Goal: Navigation & Orientation: Understand site structure

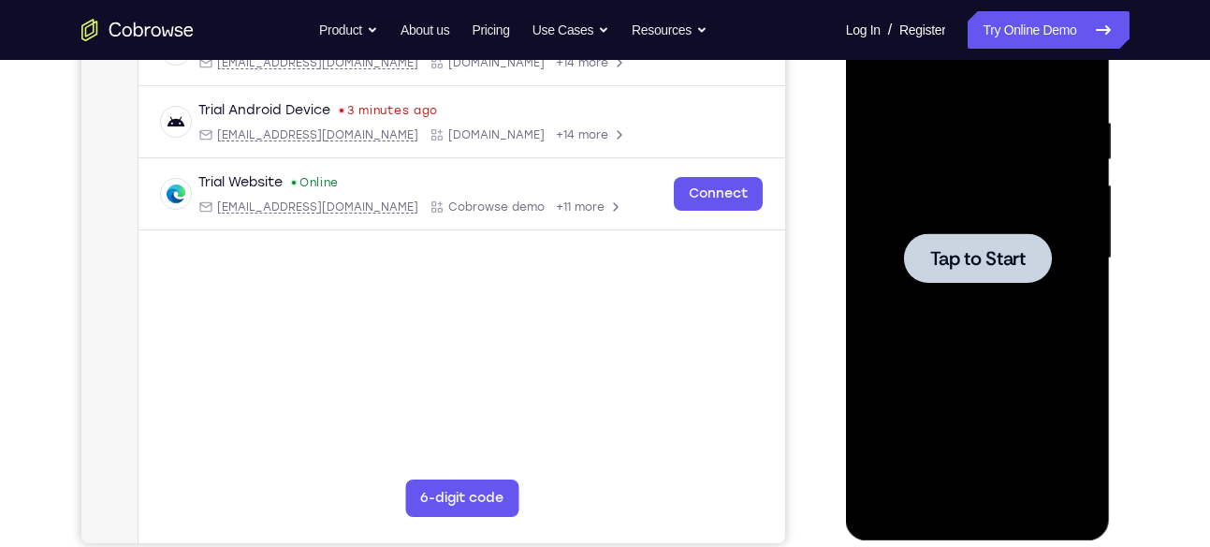
scroll to position [328, 0]
click at [978, 283] on div at bounding box center [978, 258] width 236 height 524
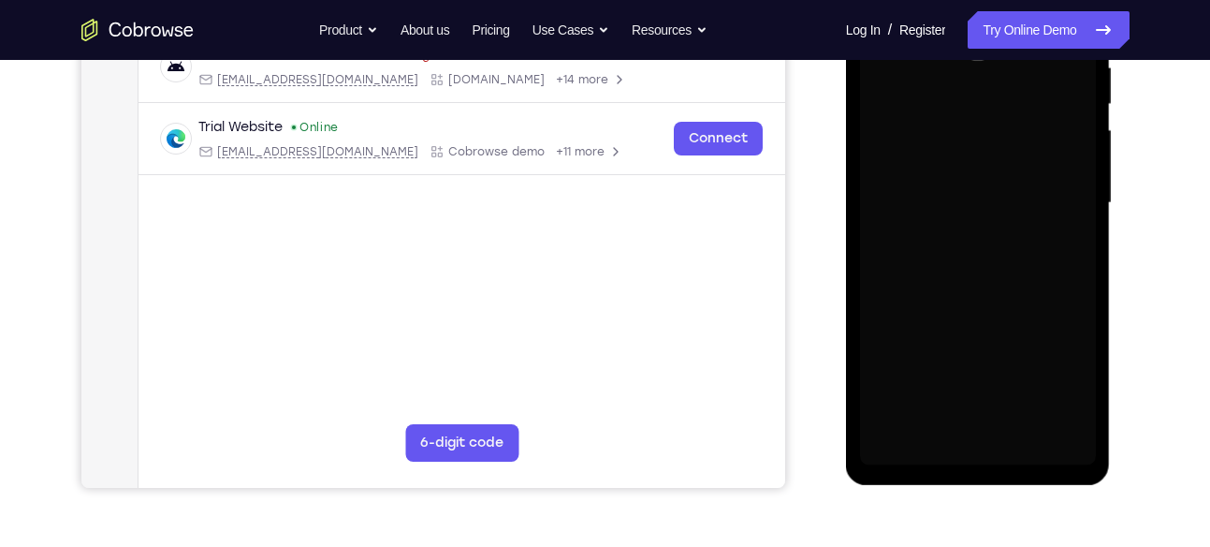
scroll to position [384, 0]
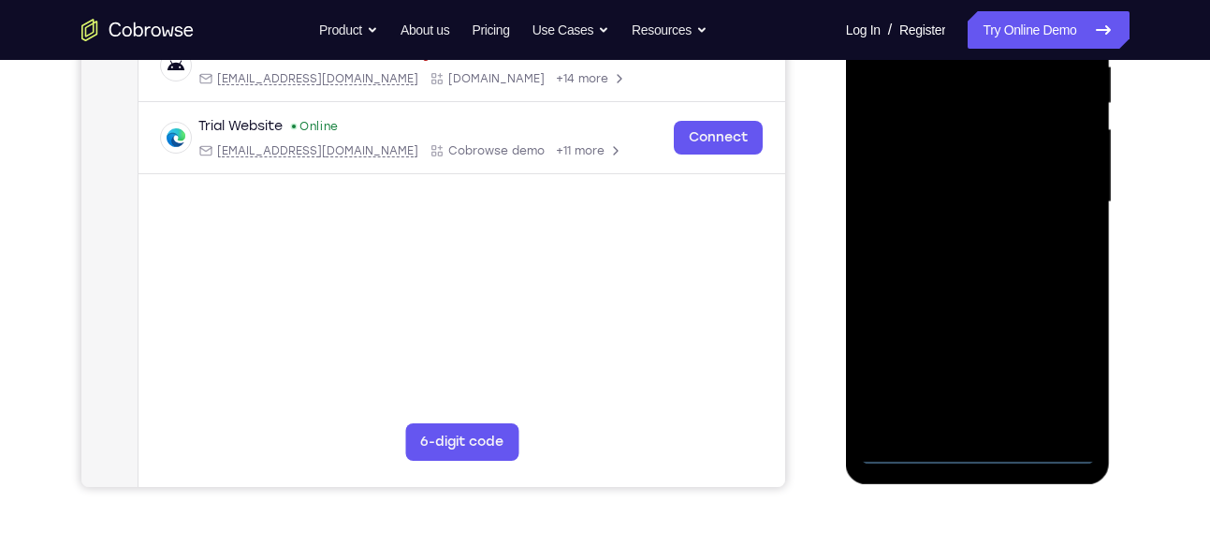
click at [977, 455] on div at bounding box center [978, 202] width 236 height 524
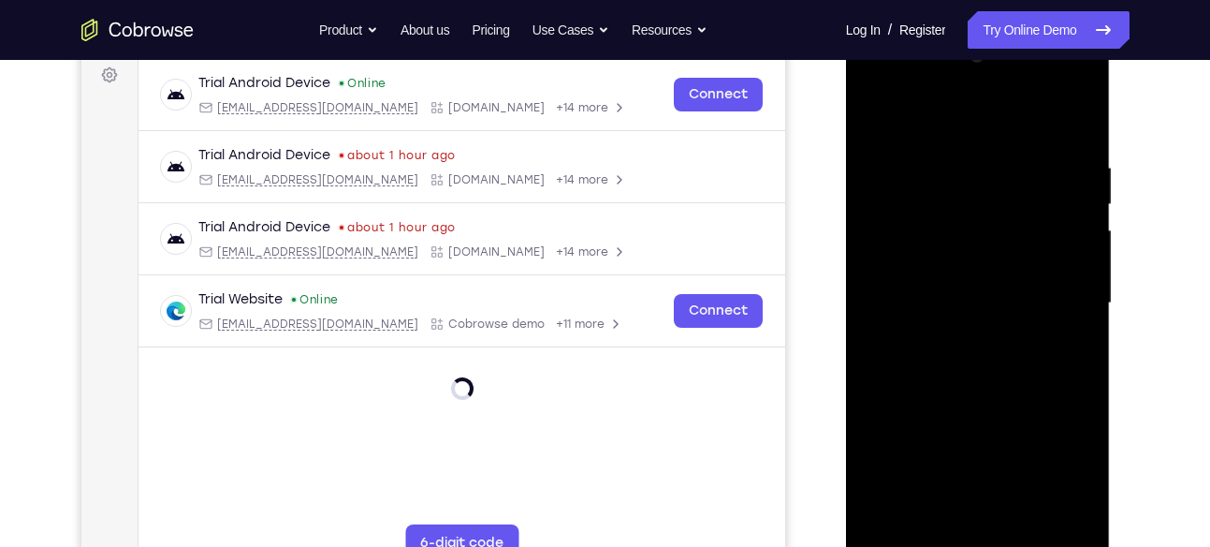
click at [1050, 481] on div at bounding box center [978, 303] width 236 height 524
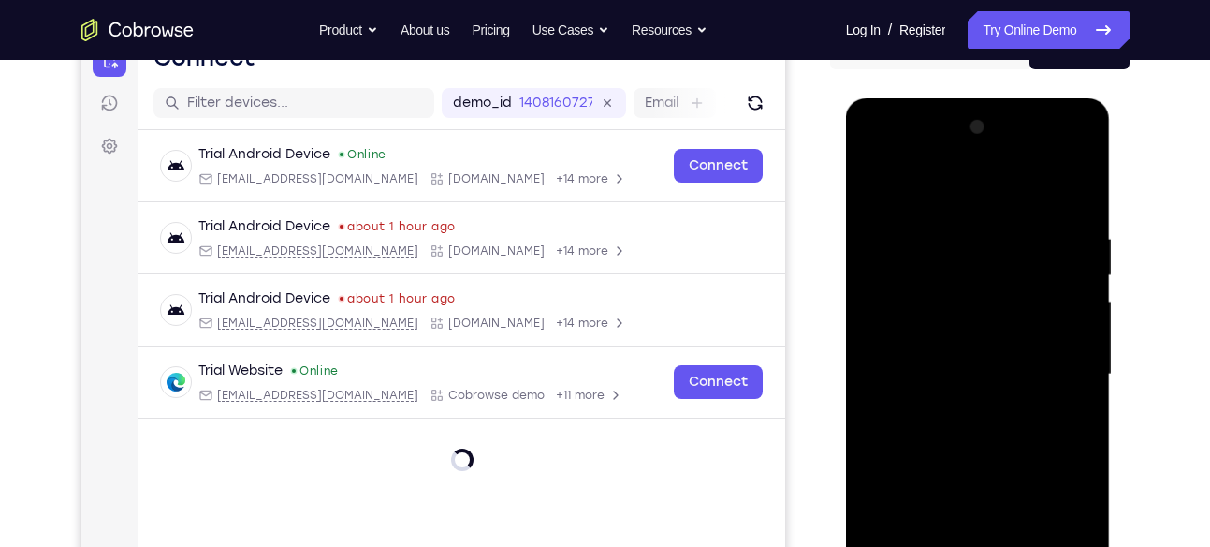
scroll to position [211, 0]
click at [893, 149] on div at bounding box center [978, 375] width 236 height 524
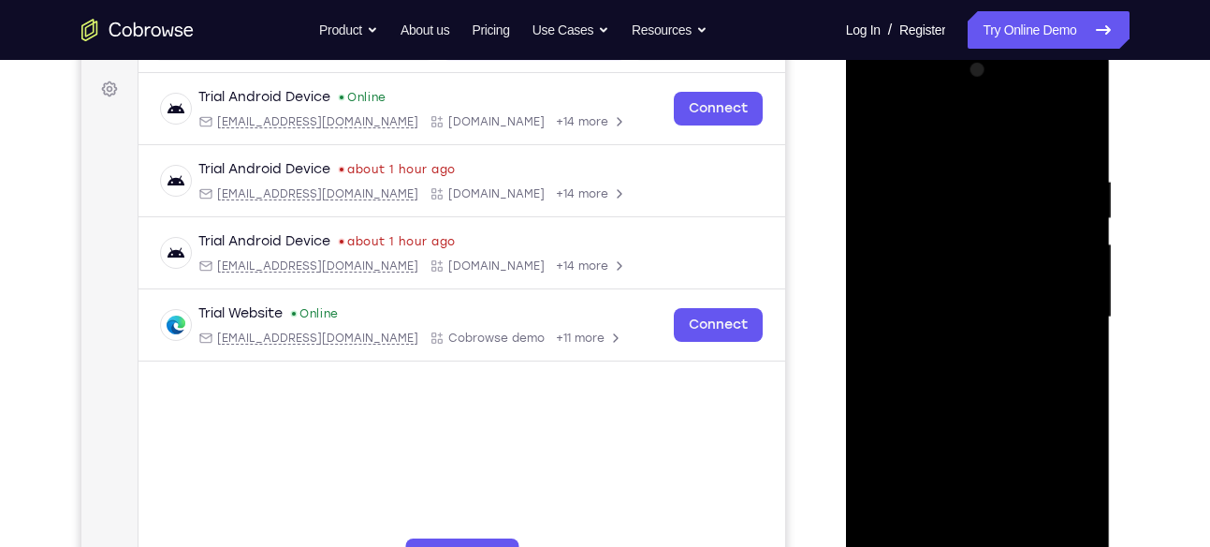
scroll to position [270, 0]
click at [1053, 314] on div at bounding box center [978, 316] width 236 height 524
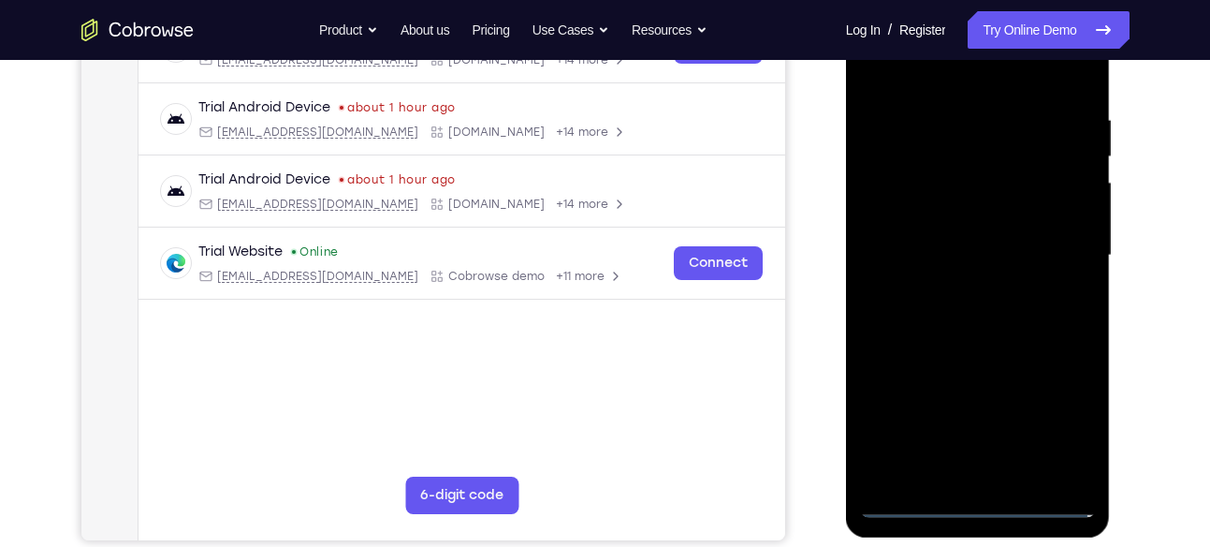
scroll to position [336, 0]
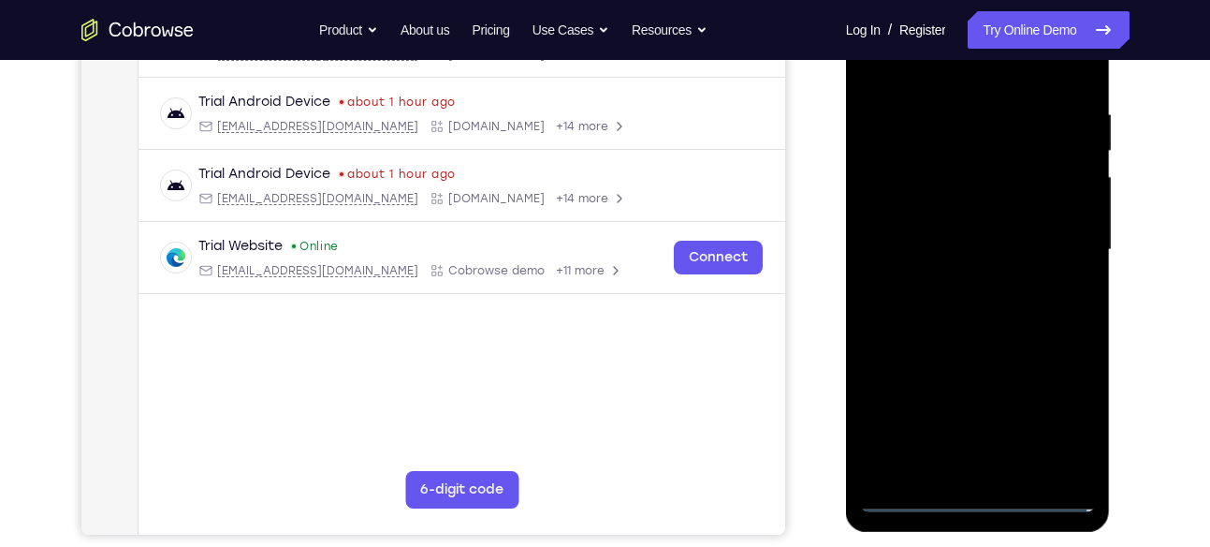
click at [970, 281] on div at bounding box center [978, 250] width 236 height 524
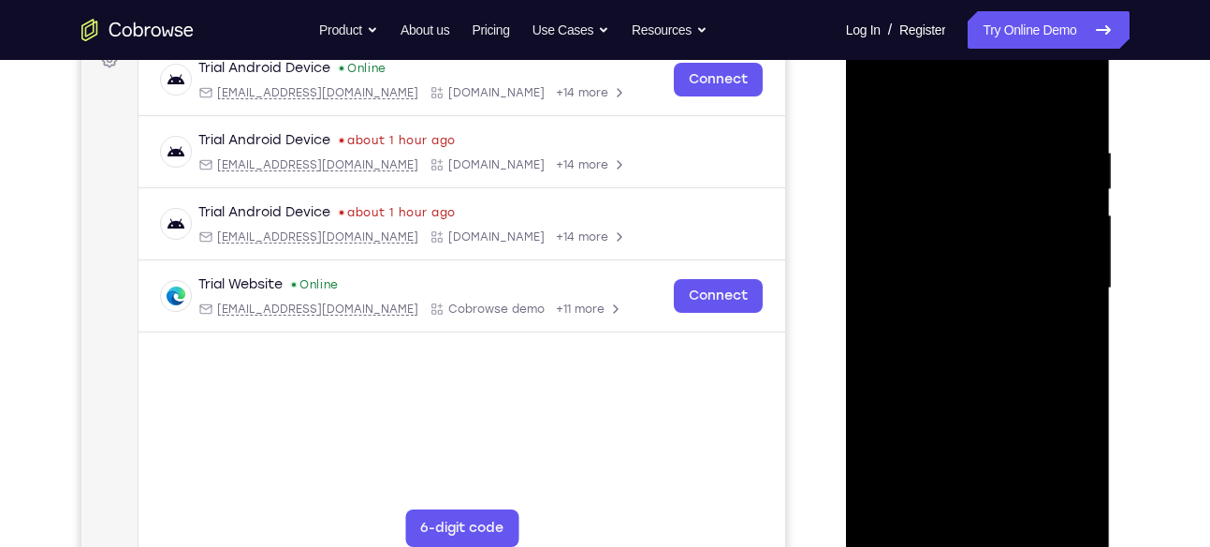
scroll to position [292, 0]
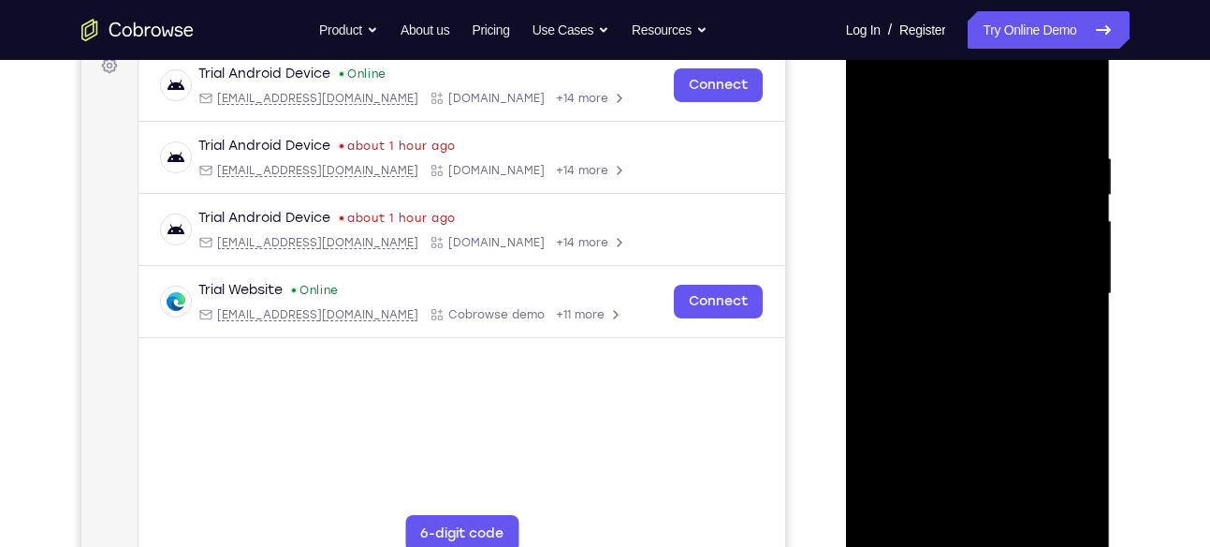
click at [950, 275] on div at bounding box center [978, 294] width 236 height 524
click at [934, 257] on div at bounding box center [978, 294] width 236 height 524
click at [905, 295] on div at bounding box center [978, 294] width 236 height 524
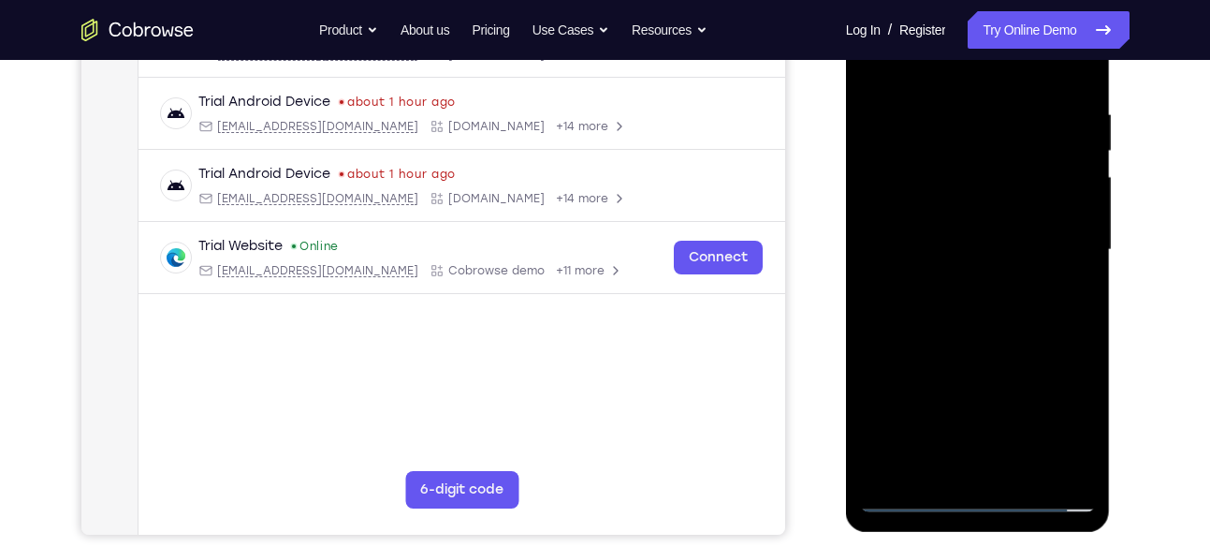
scroll to position [344, 0]
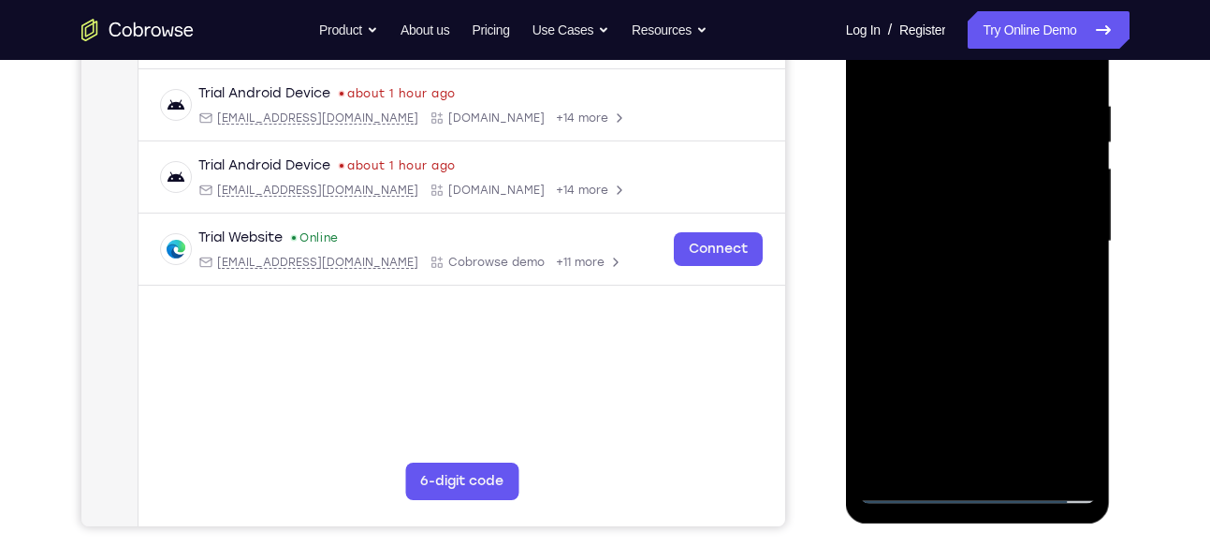
click at [912, 300] on div at bounding box center [978, 241] width 236 height 524
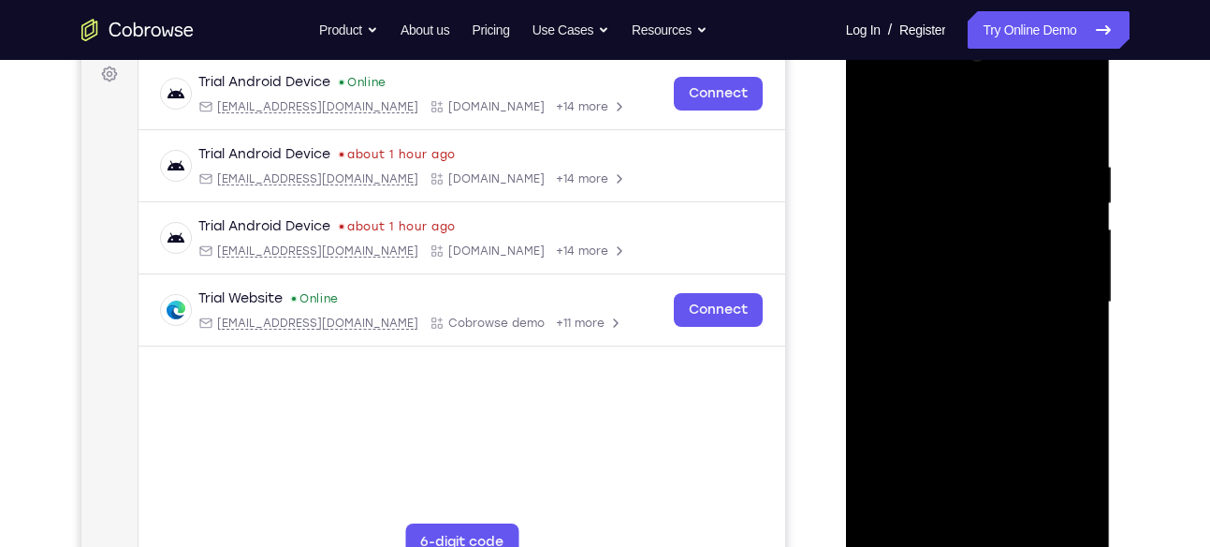
scroll to position [283, 0]
click at [948, 364] on div at bounding box center [978, 303] width 236 height 524
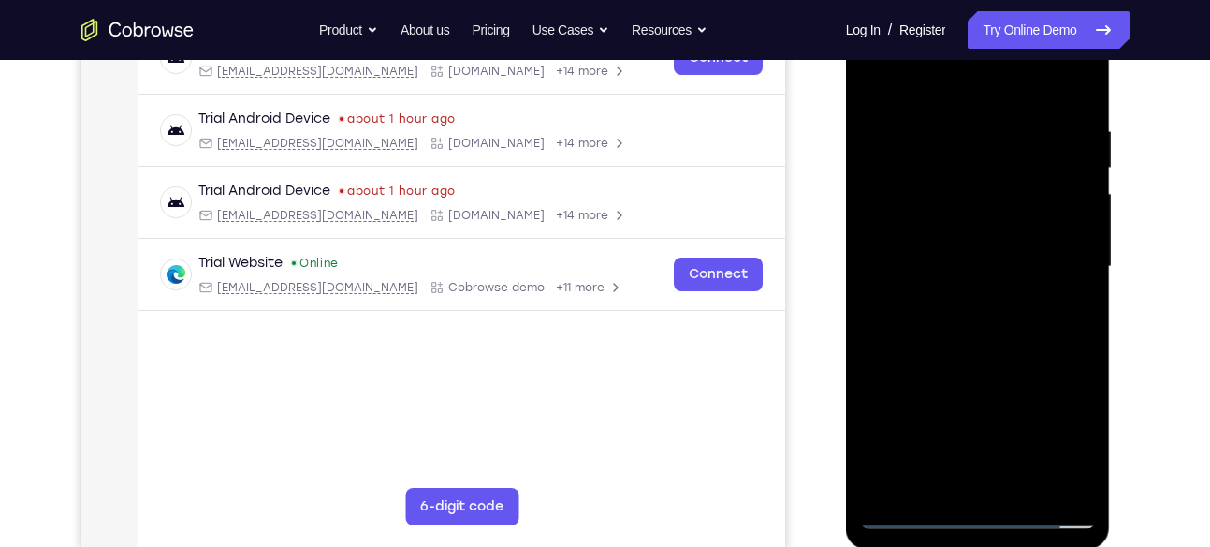
scroll to position [320, 0]
click at [967, 360] on div at bounding box center [978, 266] width 236 height 524
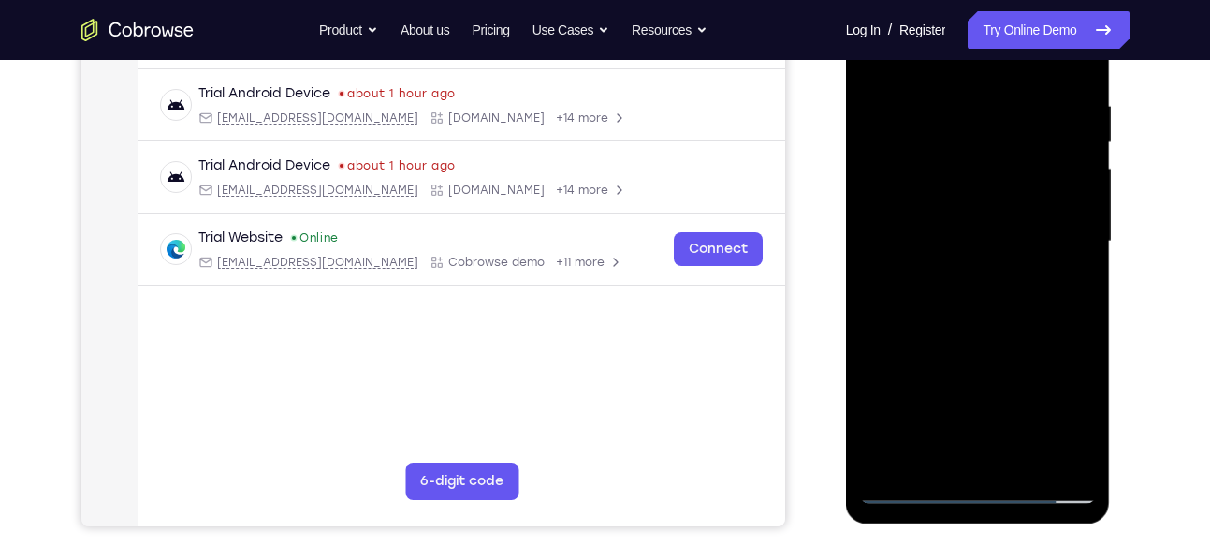
scroll to position [345, 0]
click at [1025, 451] on div at bounding box center [978, 240] width 236 height 524
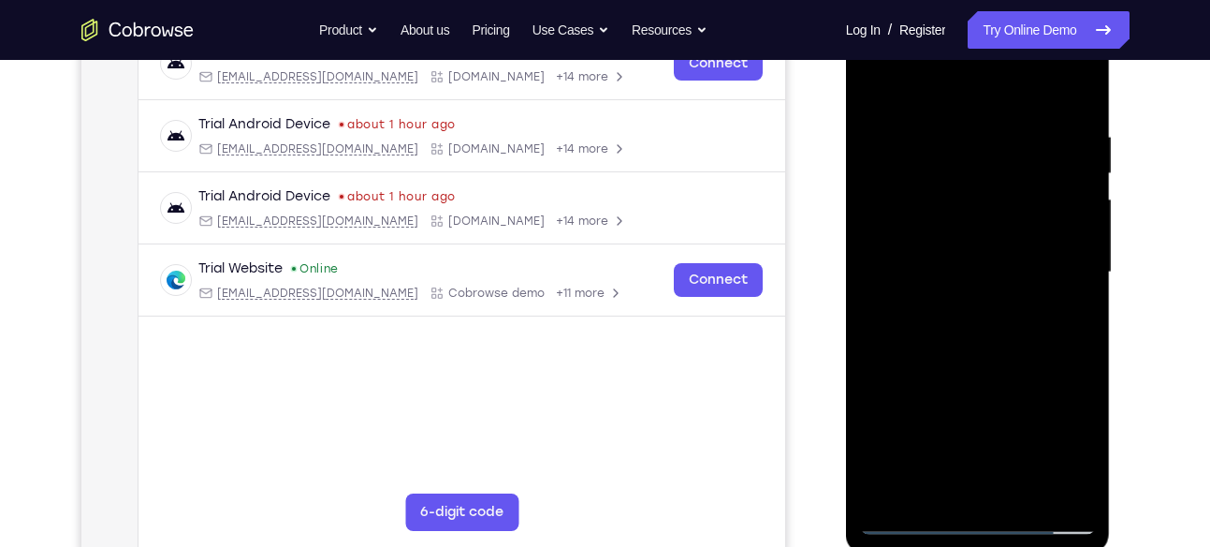
scroll to position [312, 0]
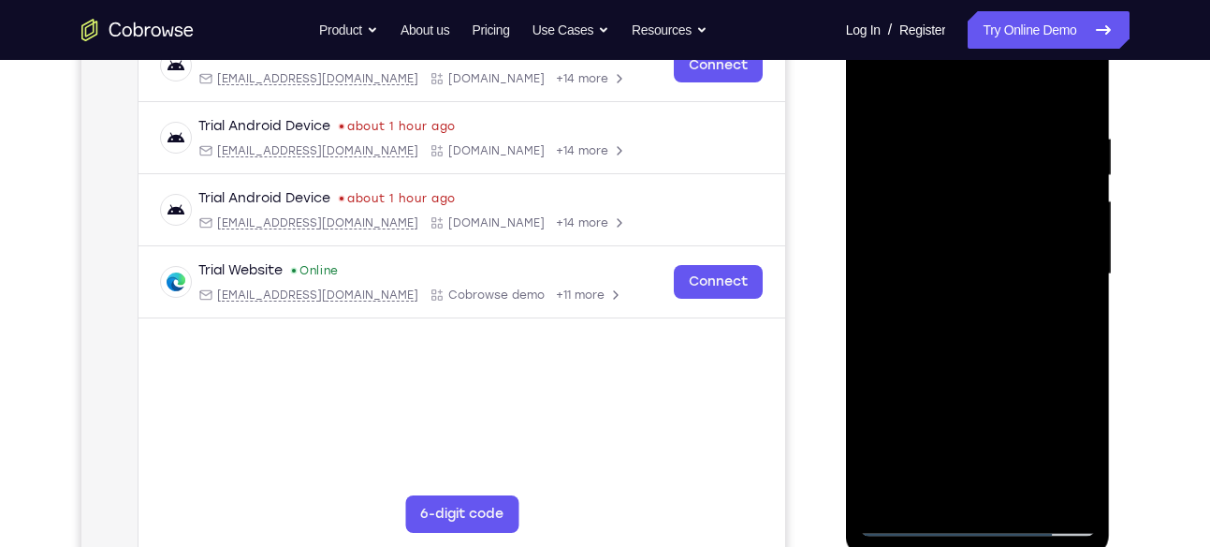
click at [971, 375] on div at bounding box center [978, 274] width 236 height 524
click at [878, 83] on div at bounding box center [978, 274] width 236 height 524
click at [956, 145] on div at bounding box center [978, 274] width 236 height 524
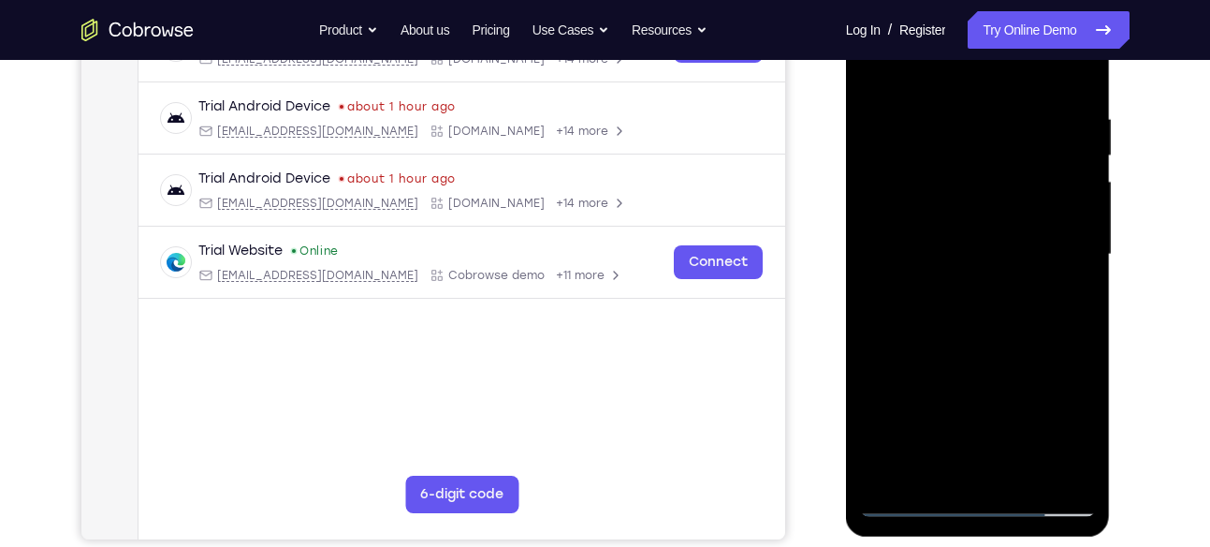
click at [1059, 179] on div at bounding box center [978, 255] width 236 height 524
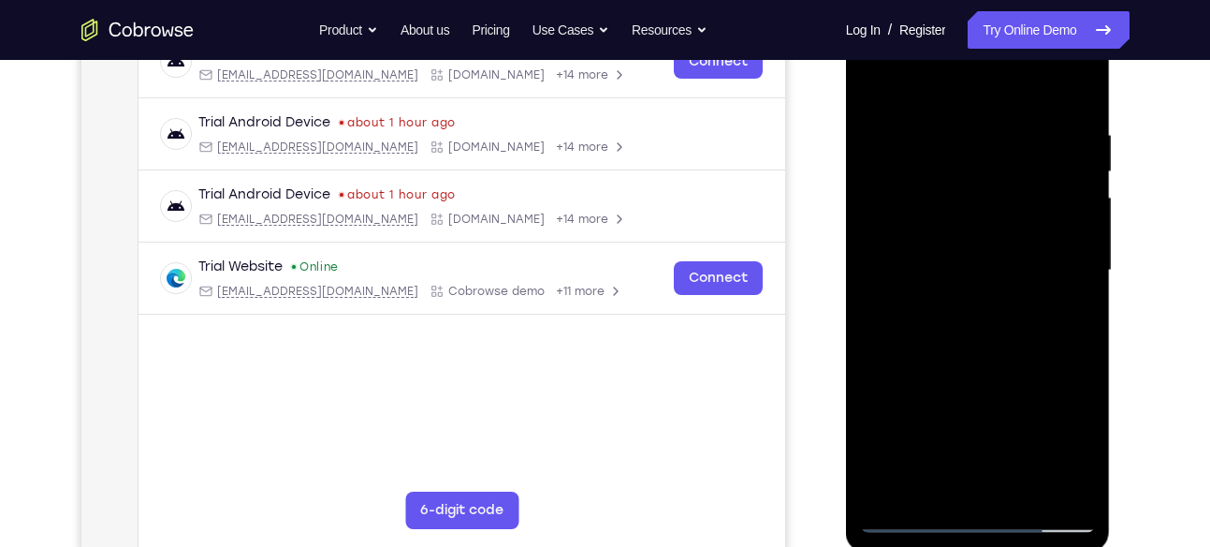
scroll to position [314, 0]
click at [1058, 227] on div at bounding box center [978, 271] width 236 height 524
click at [1072, 264] on div at bounding box center [978, 271] width 236 height 524
drag, startPoint x: 1077, startPoint y: 227, endPoint x: 987, endPoint y: 228, distance: 89.8
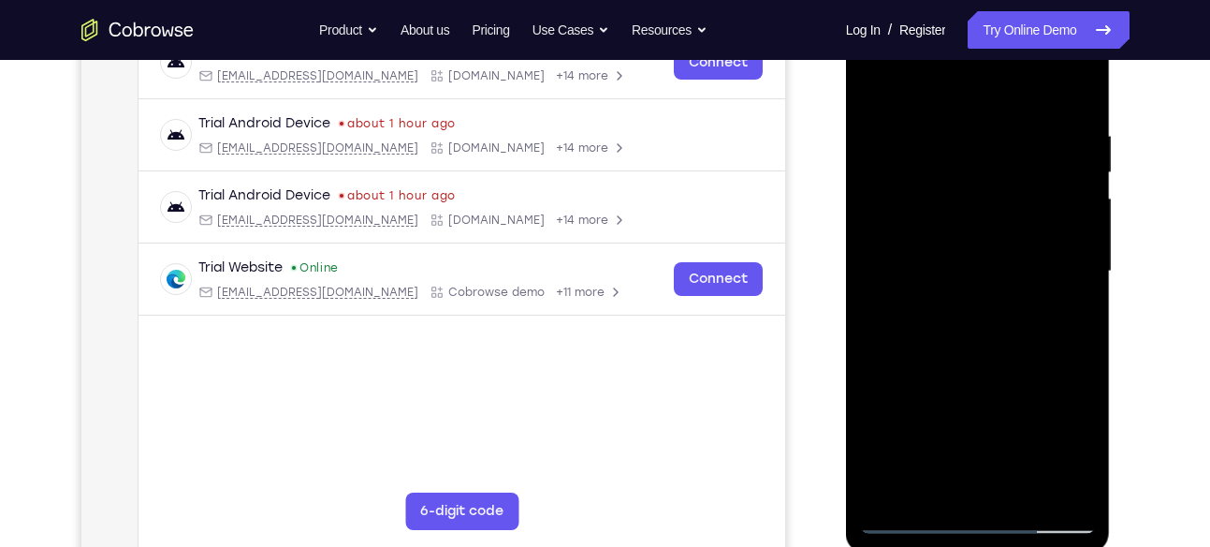
click at [987, 228] on div at bounding box center [978, 271] width 236 height 524
drag, startPoint x: 1063, startPoint y: 188, endPoint x: 946, endPoint y: 209, distance: 118.8
click at [946, 209] on div at bounding box center [978, 271] width 236 height 524
drag, startPoint x: 1050, startPoint y: 250, endPoint x: 935, endPoint y: 258, distance: 115.4
click at [935, 258] on div at bounding box center [978, 271] width 236 height 524
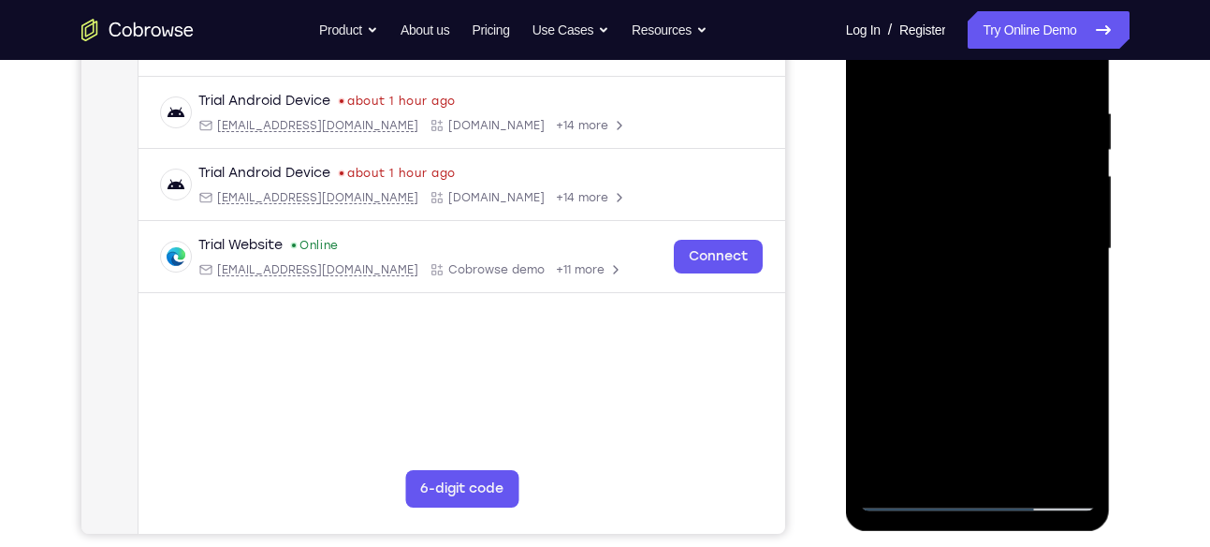
scroll to position [340, 0]
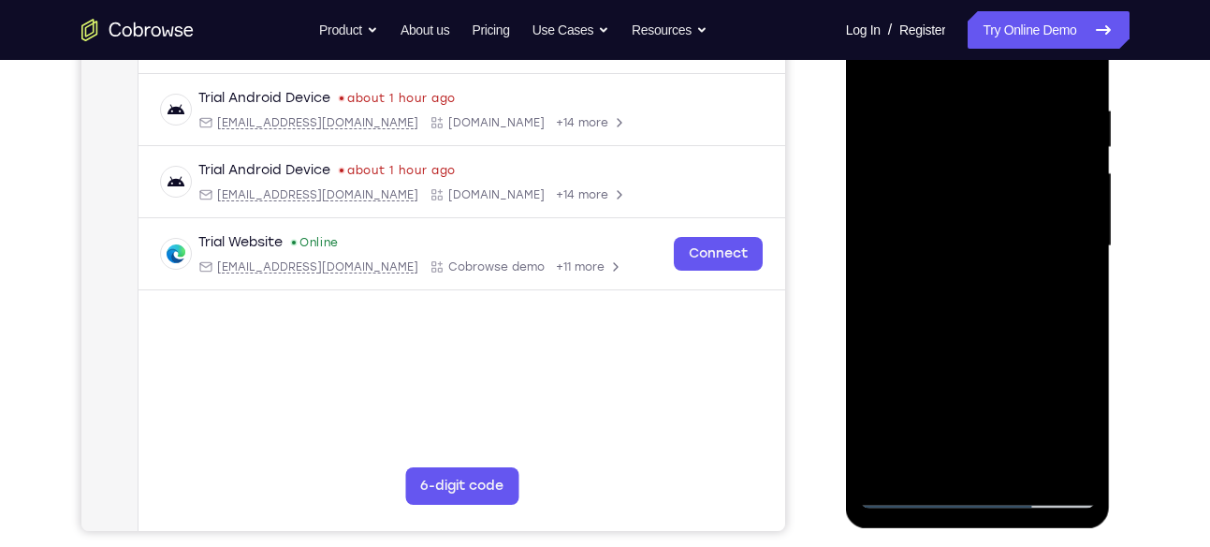
click at [1067, 184] on div at bounding box center [978, 246] width 236 height 524
click at [1074, 151] on div at bounding box center [978, 246] width 236 height 524
click at [1072, 204] on div at bounding box center [978, 246] width 236 height 524
click at [1071, 247] on div at bounding box center [978, 246] width 236 height 524
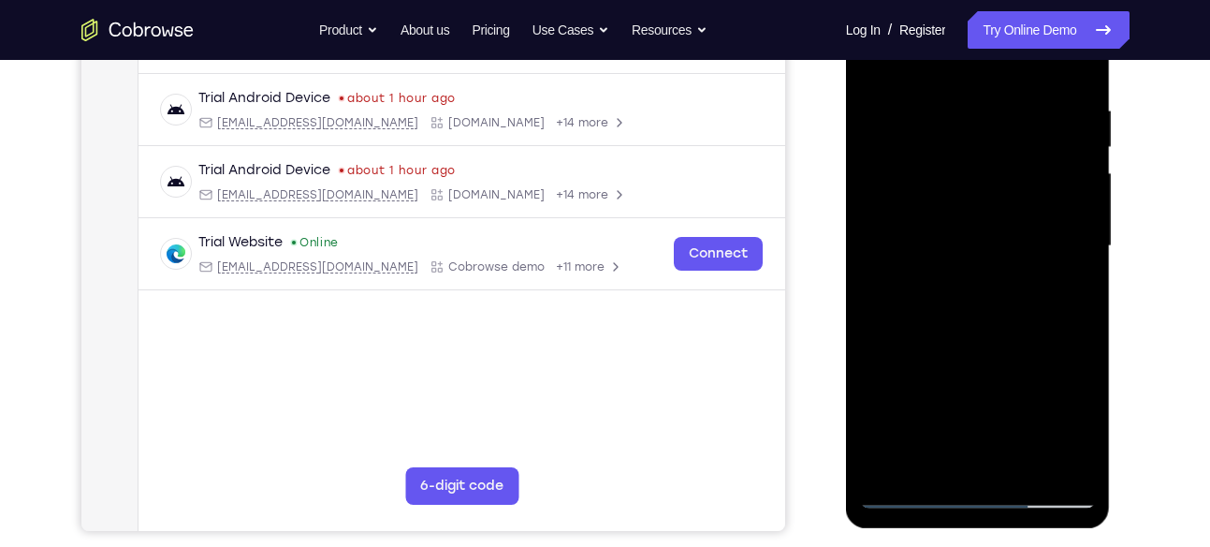
click at [1071, 247] on div at bounding box center [978, 246] width 236 height 524
click at [1071, 209] on div at bounding box center [978, 246] width 236 height 524
click at [1071, 223] on div at bounding box center [978, 246] width 236 height 524
click at [1073, 171] on div at bounding box center [978, 246] width 236 height 524
click at [1072, 264] on div at bounding box center [978, 246] width 236 height 524
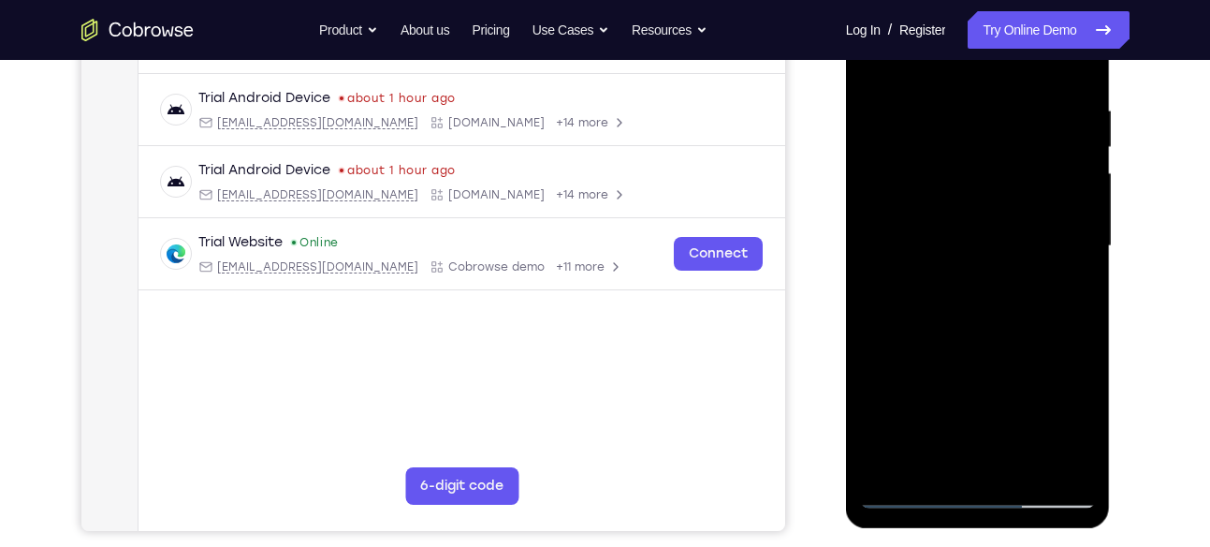
click at [1072, 264] on div at bounding box center [978, 246] width 236 height 524
click at [1077, 161] on div at bounding box center [978, 246] width 236 height 524
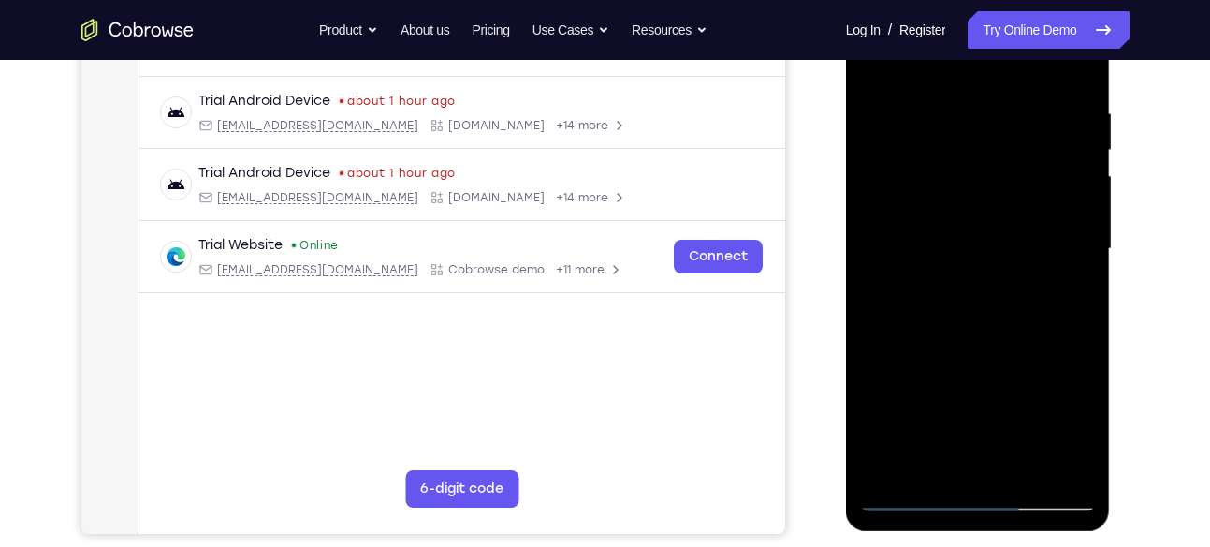
scroll to position [339, 0]
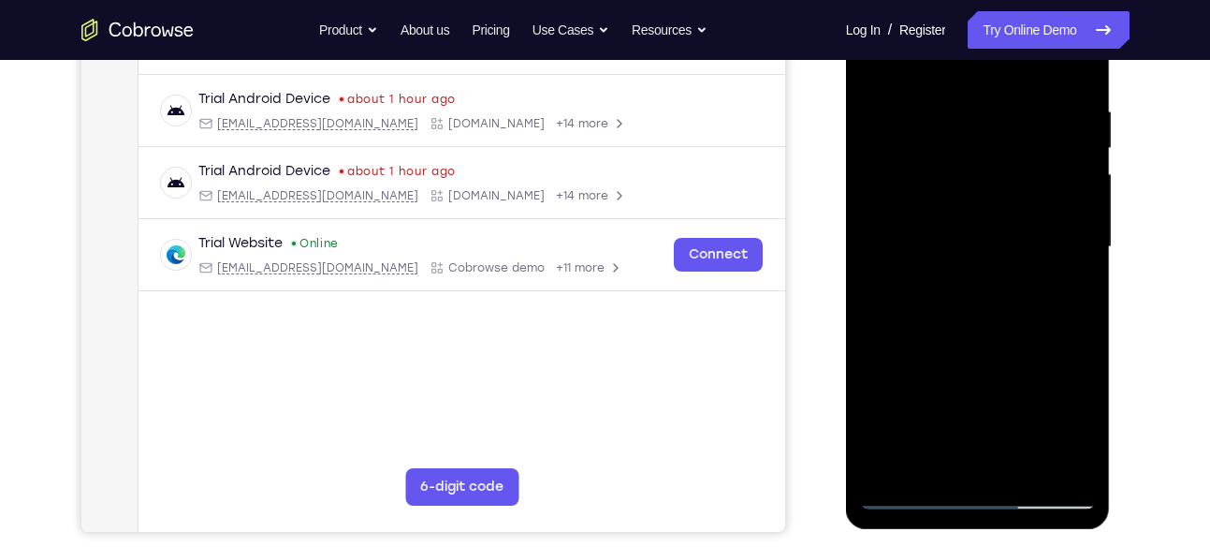
drag, startPoint x: 1077, startPoint y: 182, endPoint x: 966, endPoint y: 188, distance: 111.6
click at [966, 188] on div at bounding box center [978, 247] width 236 height 524
drag, startPoint x: 1061, startPoint y: 132, endPoint x: 958, endPoint y: 139, distance: 103.2
click at [958, 139] on div at bounding box center [978, 247] width 236 height 524
drag, startPoint x: 1041, startPoint y: 220, endPoint x: 901, endPoint y: 215, distance: 139.5
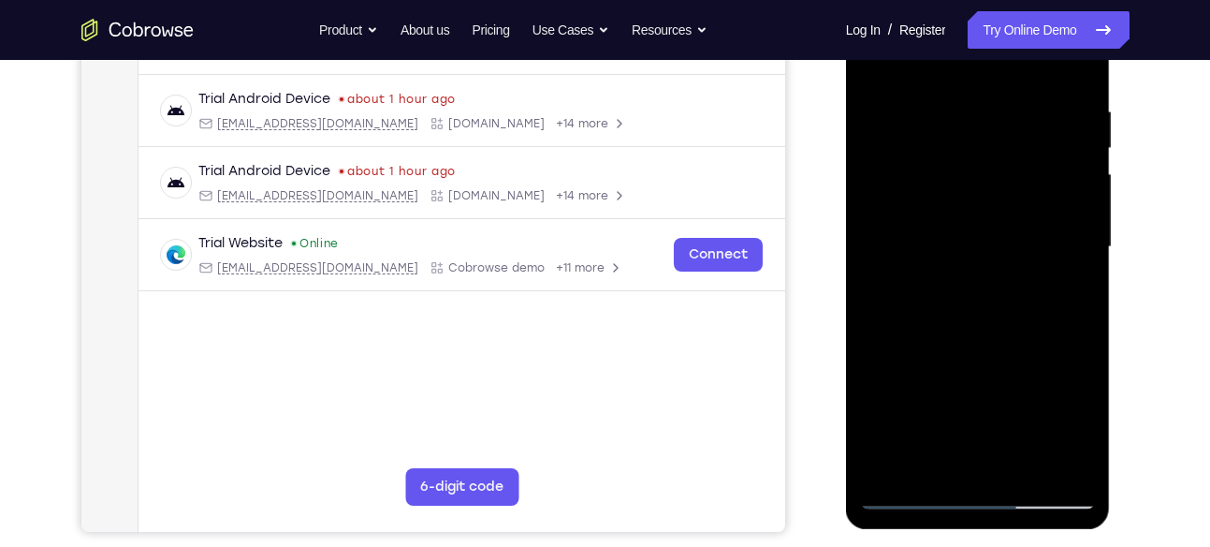
click at [901, 215] on div at bounding box center [978, 247] width 236 height 524
drag, startPoint x: 1054, startPoint y: 157, endPoint x: 955, endPoint y: 182, distance: 102.1
click at [955, 182] on div at bounding box center [978, 247] width 236 height 524
drag, startPoint x: 1076, startPoint y: 196, endPoint x: 929, endPoint y: 201, distance: 147.0
click at [929, 201] on div at bounding box center [978, 247] width 236 height 524
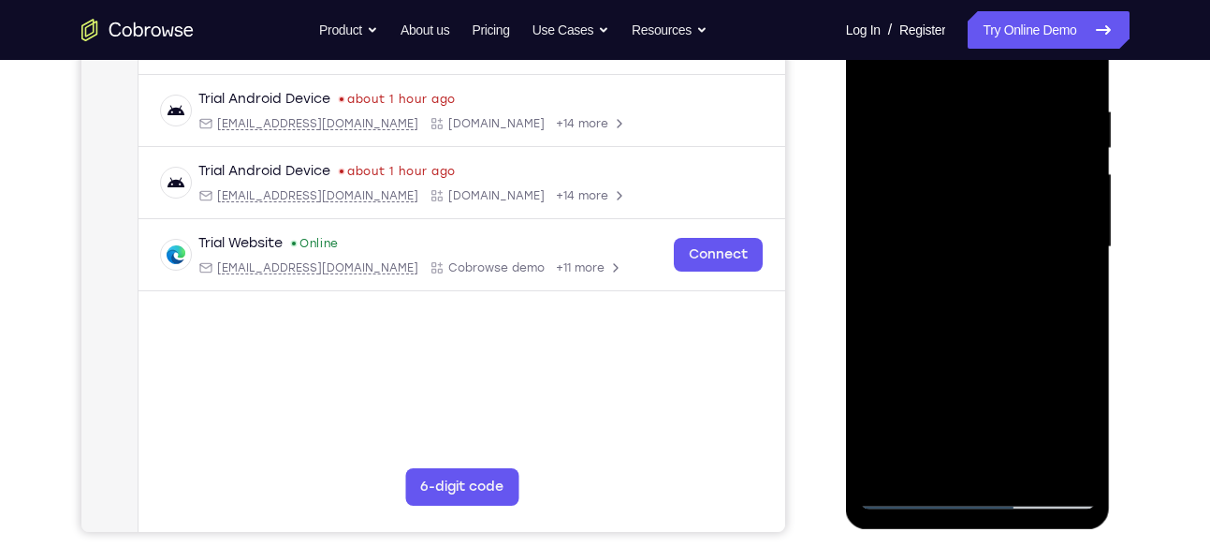
drag, startPoint x: 1065, startPoint y: 161, endPoint x: 930, endPoint y: 171, distance: 135.2
click at [930, 171] on div at bounding box center [978, 247] width 236 height 524
drag, startPoint x: 1058, startPoint y: 171, endPoint x: 955, endPoint y: 182, distance: 103.5
click at [955, 182] on div at bounding box center [978, 247] width 236 height 524
drag, startPoint x: 1049, startPoint y: 197, endPoint x: 970, endPoint y: 209, distance: 80.3
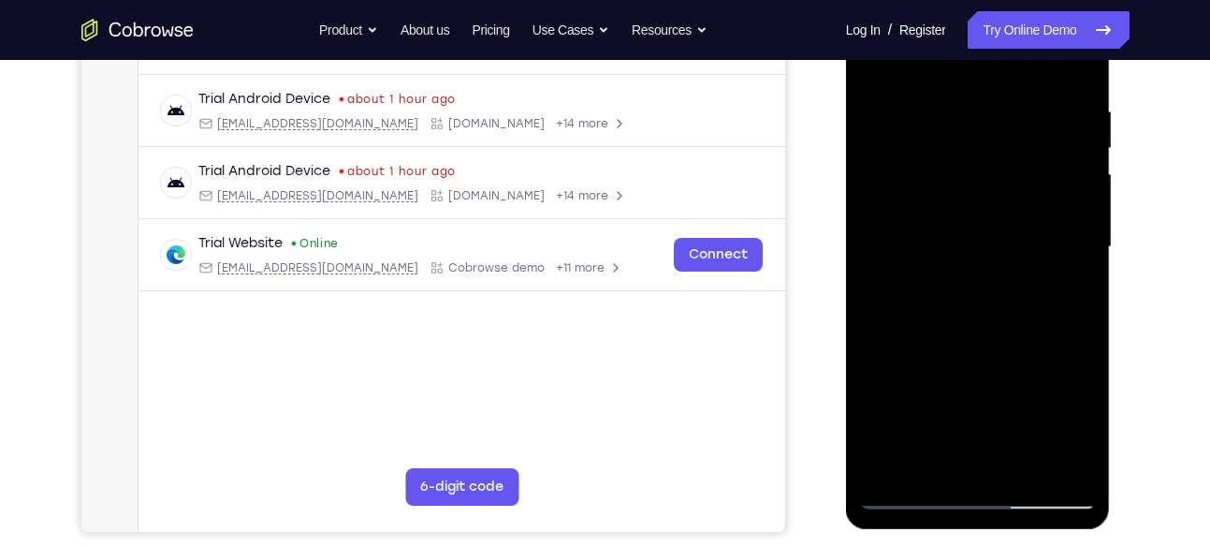
click at [970, 209] on div at bounding box center [978, 247] width 236 height 524
drag, startPoint x: 1077, startPoint y: 206, endPoint x: 1030, endPoint y: 206, distance: 46.8
click at [1030, 206] on div at bounding box center [978, 247] width 236 height 524
drag, startPoint x: 1050, startPoint y: 171, endPoint x: 975, endPoint y: 172, distance: 74.9
click at [975, 172] on div at bounding box center [978, 247] width 236 height 524
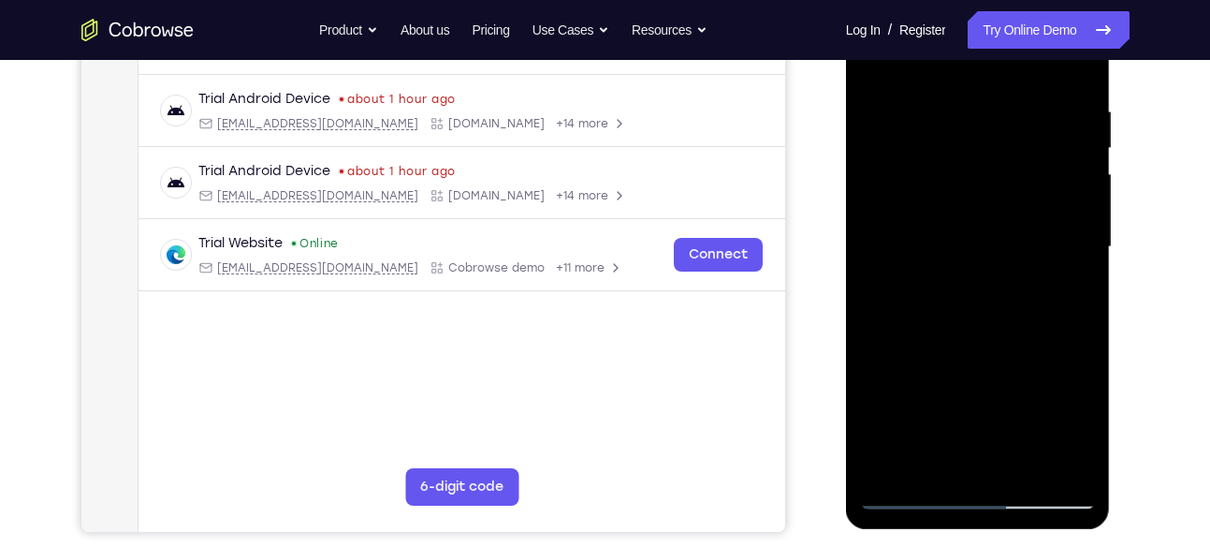
drag, startPoint x: 882, startPoint y: 330, endPoint x: 957, endPoint y: 325, distance: 76.0
click at [957, 325] on div at bounding box center [978, 247] width 236 height 524
drag, startPoint x: 1068, startPoint y: 162, endPoint x: 953, endPoint y: 167, distance: 115.2
click at [953, 167] on div at bounding box center [978, 247] width 236 height 524
drag, startPoint x: 1060, startPoint y: 195, endPoint x: 910, endPoint y: 202, distance: 150.9
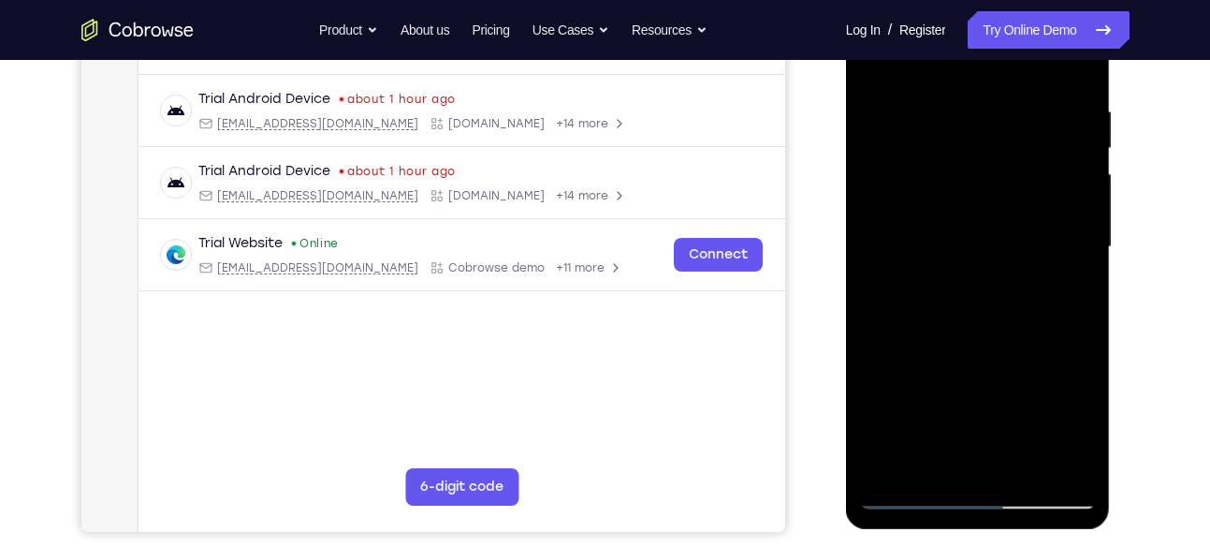
click at [910, 202] on div at bounding box center [978, 247] width 236 height 524
drag, startPoint x: 1051, startPoint y: 175, endPoint x: 906, endPoint y: 193, distance: 146.1
click at [906, 193] on div at bounding box center [978, 247] width 236 height 524
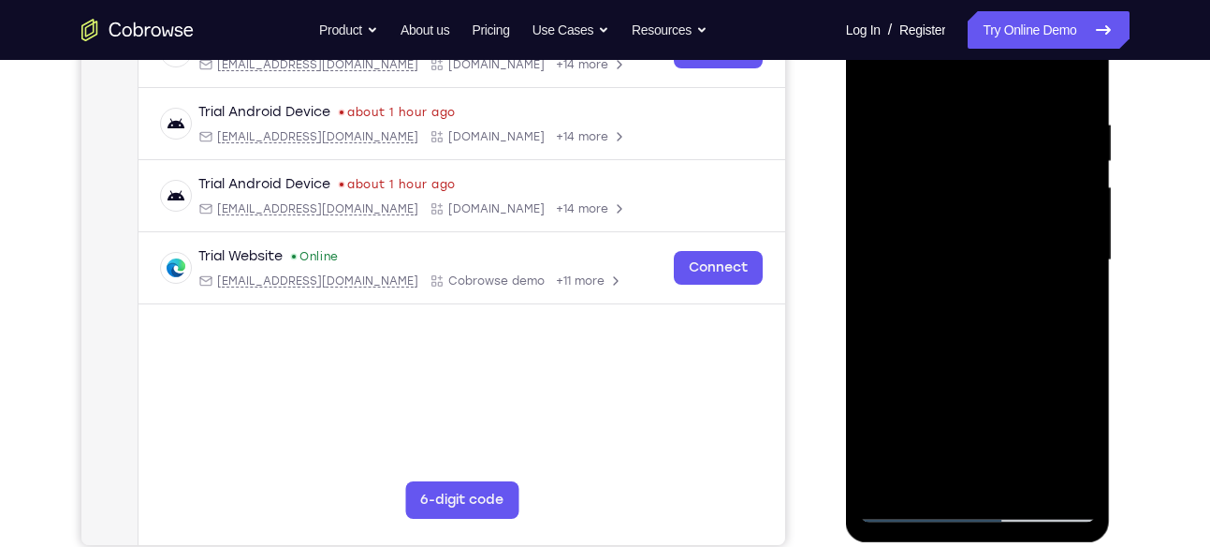
scroll to position [322, 0]
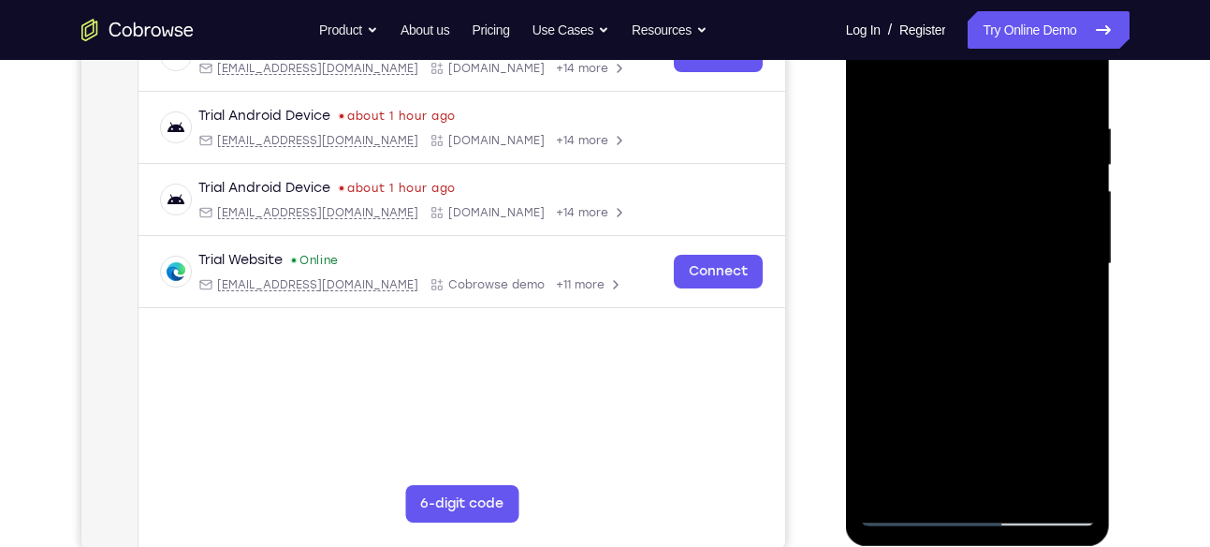
drag, startPoint x: 1068, startPoint y: 255, endPoint x: 947, endPoint y: 255, distance: 120.7
click at [947, 255] on div at bounding box center [978, 264] width 236 height 524
drag, startPoint x: 1047, startPoint y: 247, endPoint x: 986, endPoint y: 251, distance: 60.9
click at [986, 251] on div at bounding box center [978, 264] width 236 height 524
click at [1063, 278] on div at bounding box center [978, 264] width 236 height 524
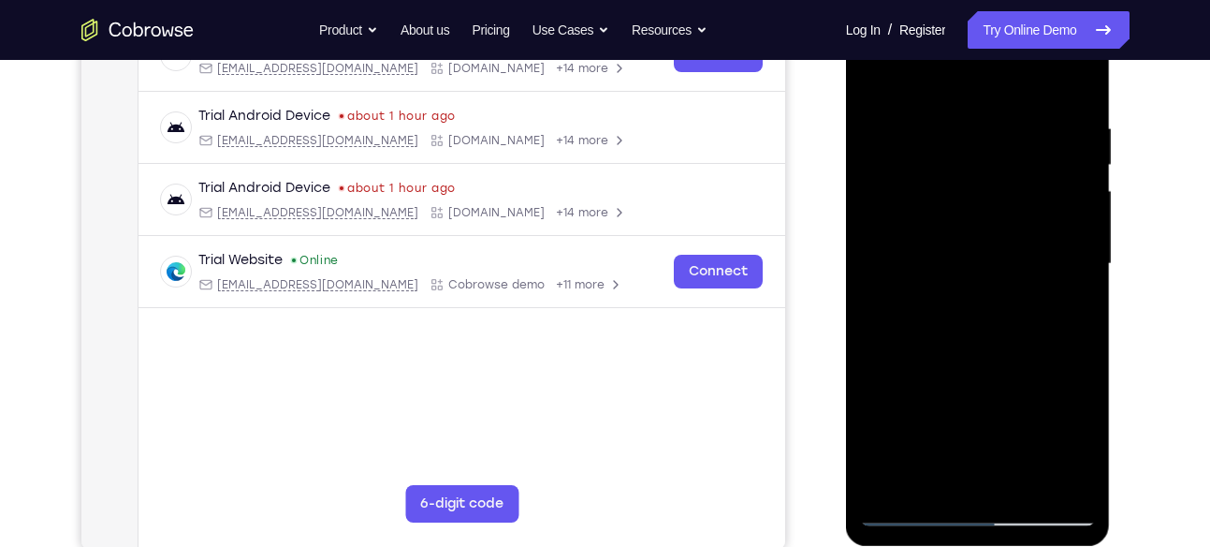
click at [1066, 244] on div at bounding box center [978, 264] width 236 height 524
click at [1066, 192] on div at bounding box center [978, 264] width 236 height 524
click at [1068, 210] on div at bounding box center [978, 264] width 236 height 524
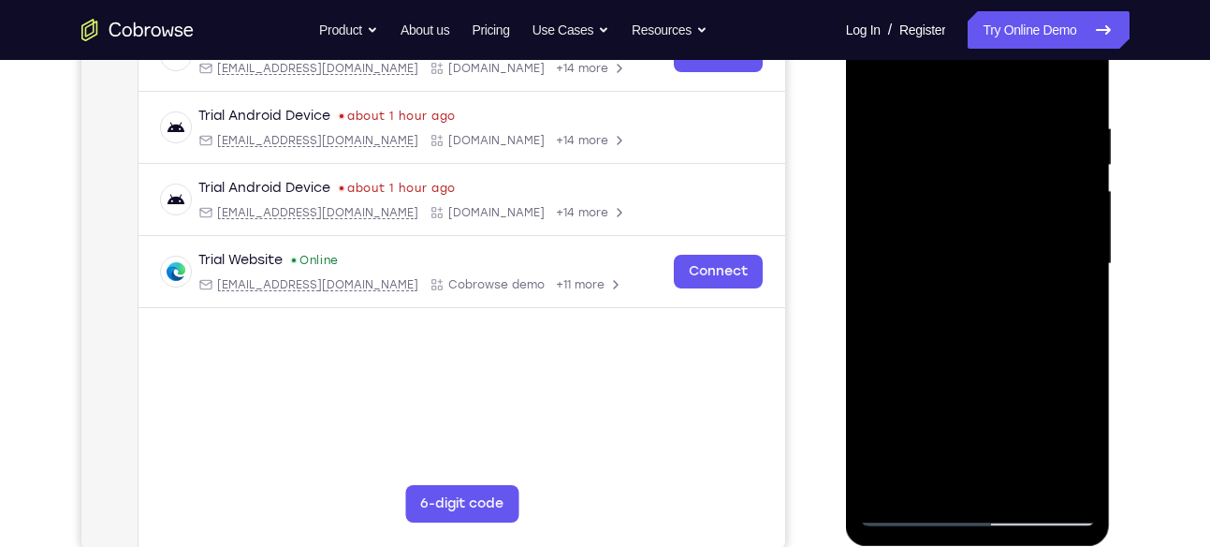
click at [1068, 166] on div at bounding box center [978, 264] width 236 height 524
click at [1073, 270] on div at bounding box center [978, 264] width 236 height 524
click at [1068, 255] on div at bounding box center [978, 264] width 236 height 524
click at [877, 331] on div at bounding box center [978, 264] width 236 height 524
click at [875, 317] on div at bounding box center [978, 264] width 236 height 524
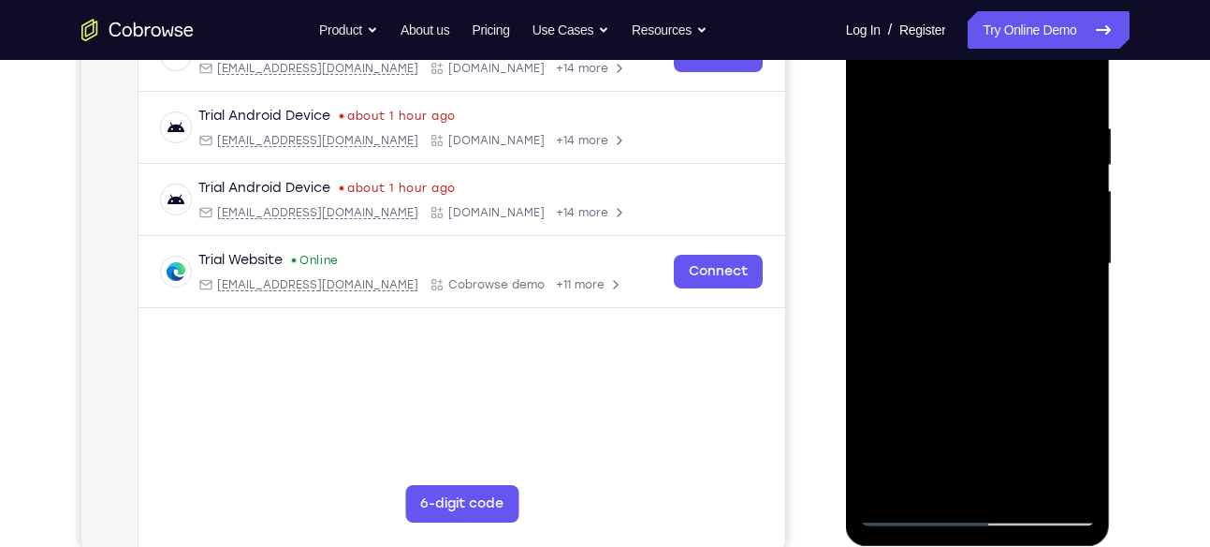
click at [893, 253] on div at bounding box center [978, 264] width 236 height 524
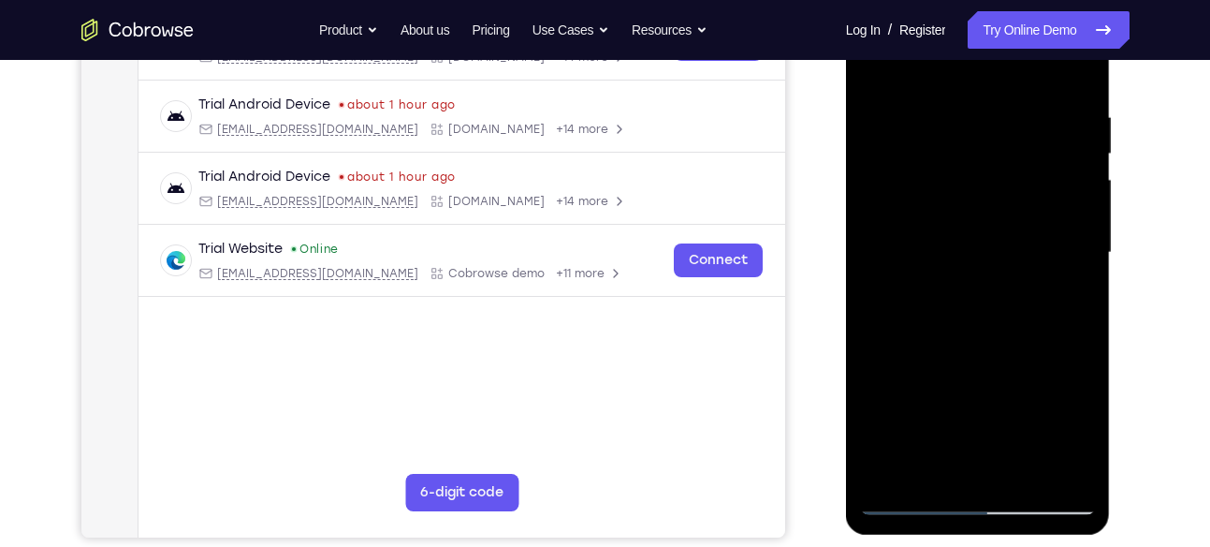
click at [877, 272] on div at bounding box center [978, 253] width 236 height 524
click at [880, 265] on div at bounding box center [978, 253] width 236 height 524
click at [871, 305] on div at bounding box center [978, 253] width 236 height 524
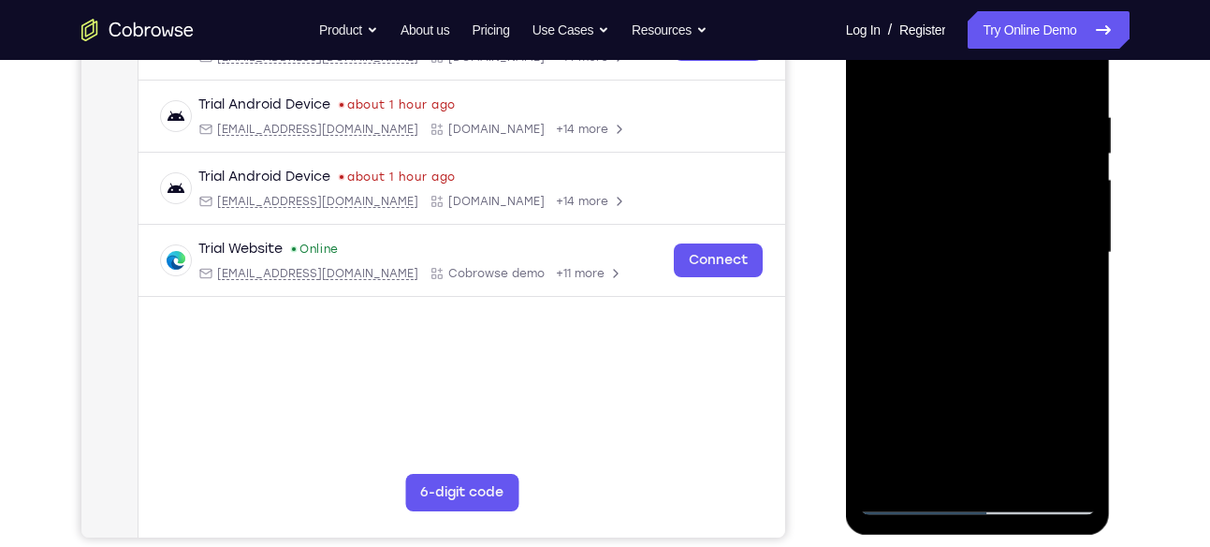
click at [871, 305] on div at bounding box center [978, 253] width 236 height 524
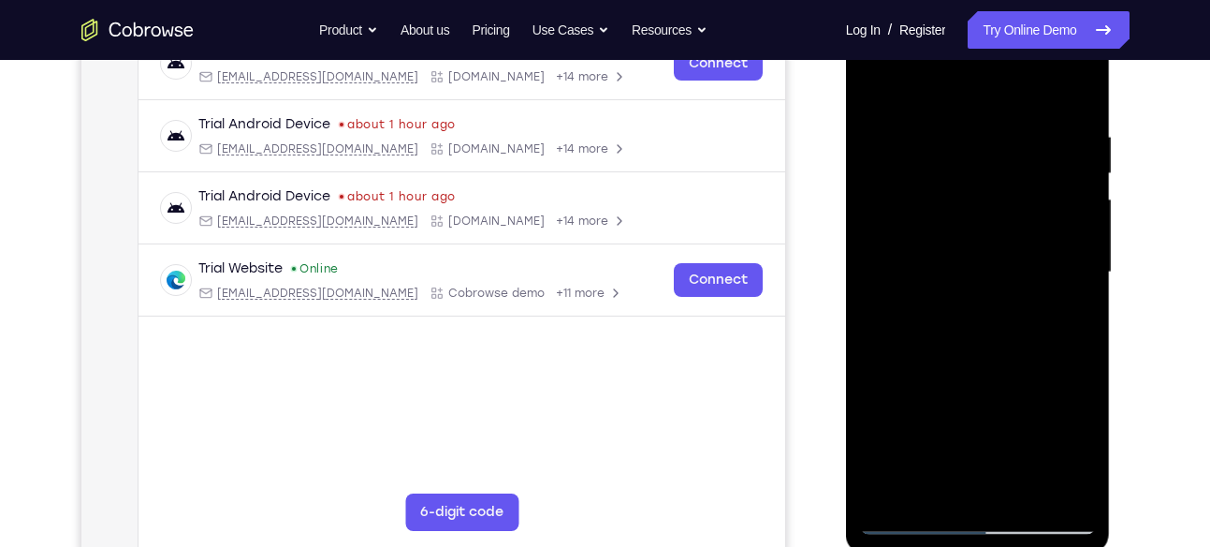
click at [1075, 90] on div at bounding box center [978, 272] width 236 height 524
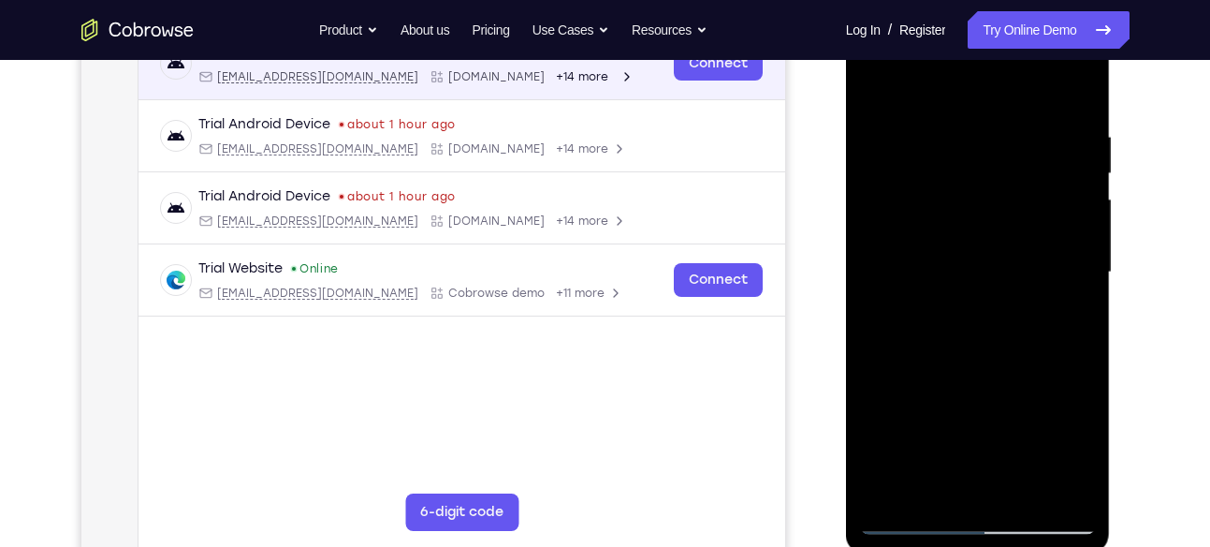
scroll to position [261, 0]
